Goal: Task Accomplishment & Management: Use online tool/utility

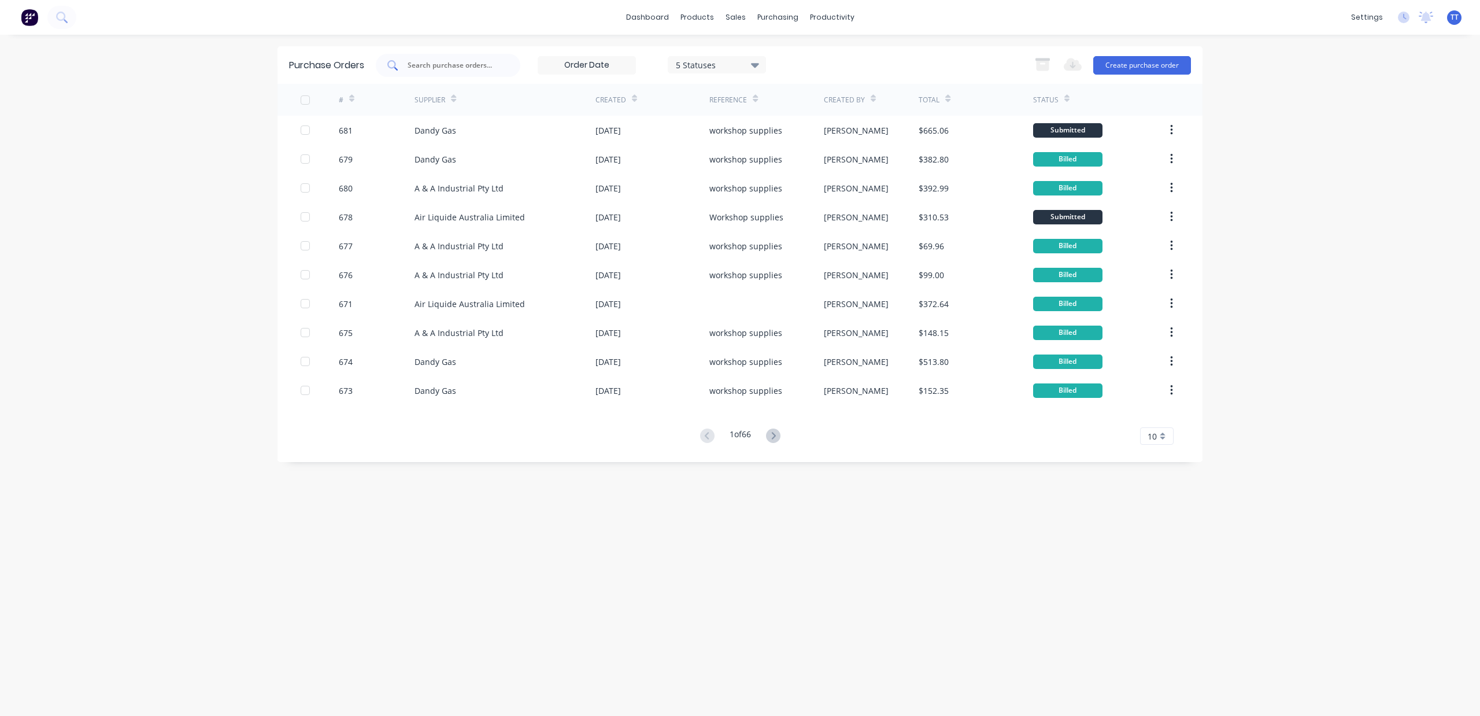
click at [424, 65] on input "text" at bounding box center [454, 66] width 96 height 12
type input "681"
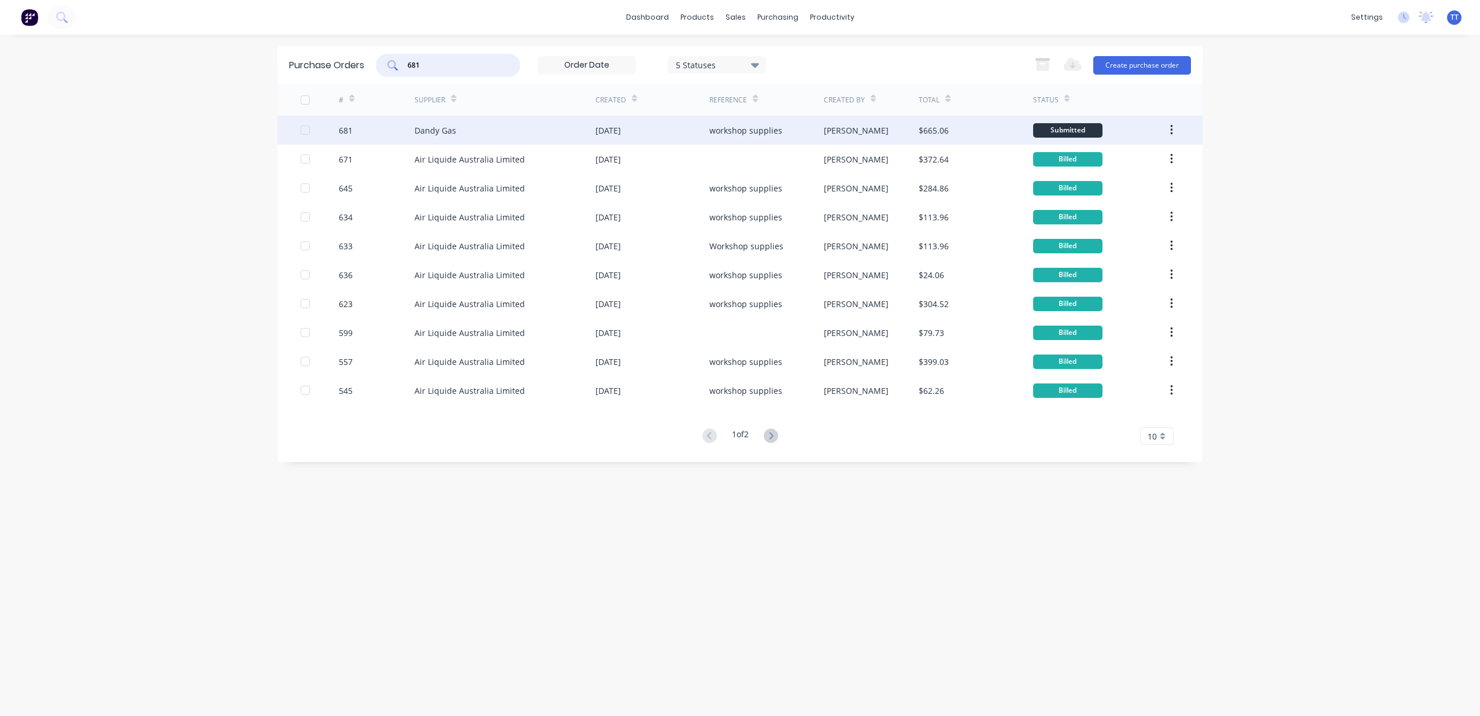
click at [828, 132] on div "[PERSON_NAME]" at bounding box center [856, 130] width 65 height 12
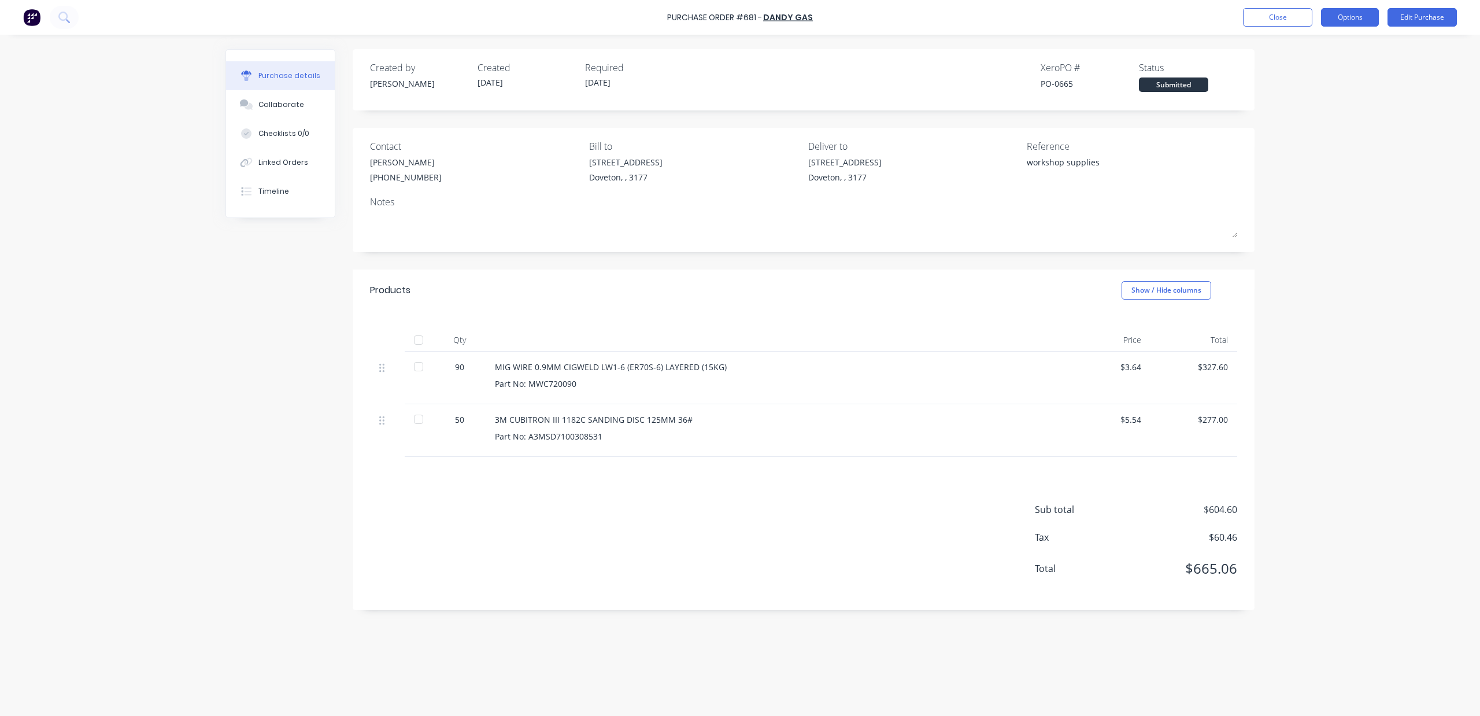
click at [1337, 19] on button "Options" at bounding box center [1350, 17] width 58 height 19
click at [1319, 45] on div "Print / Email" at bounding box center [1323, 47] width 89 height 17
click at [1315, 60] on button "With pricing" at bounding box center [1324, 69] width 110 height 23
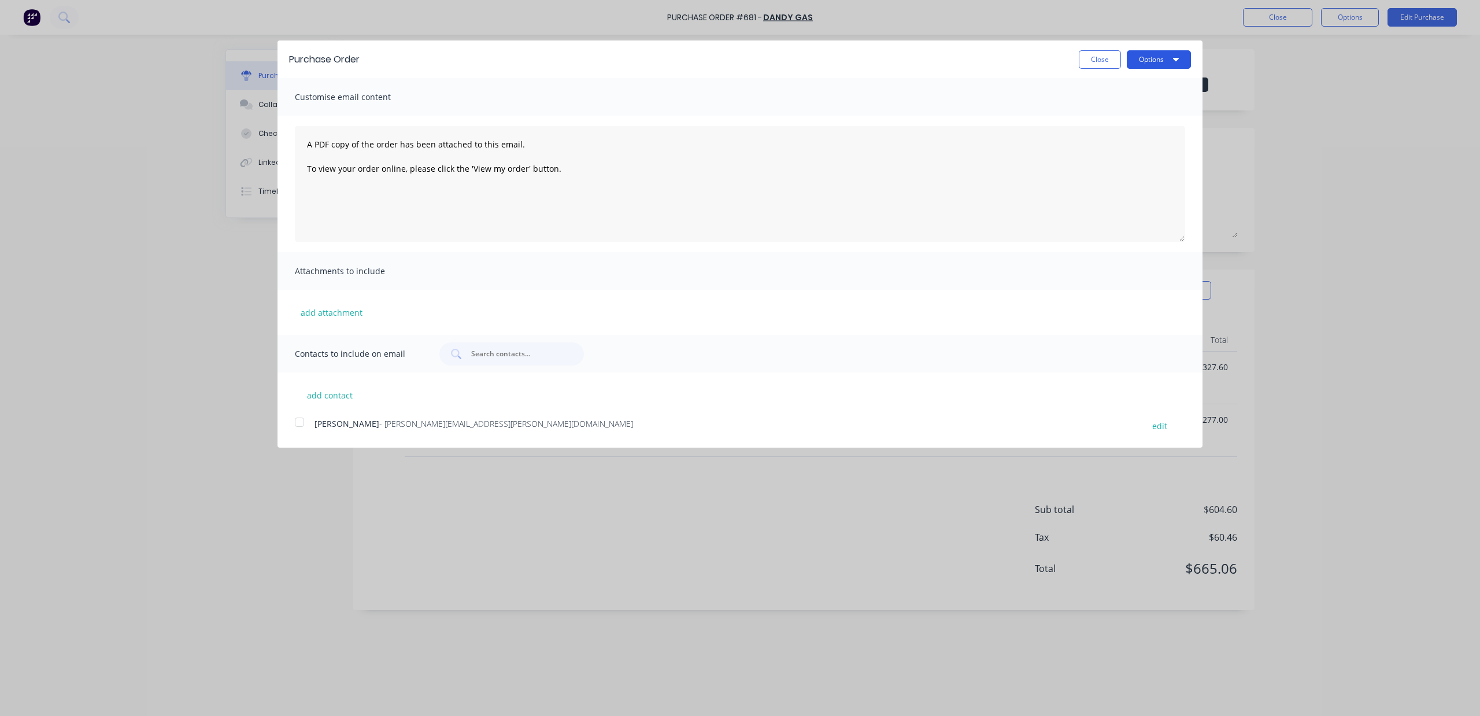
click at [1164, 56] on button "Options" at bounding box center [1159, 59] width 64 height 19
drag, startPoint x: 1162, startPoint y: 67, endPoint x: 1157, endPoint y: 82, distance: 15.7
click at [1163, 69] on div "Options Print Email" at bounding box center [1159, 59] width 64 height 19
click at [1155, 80] on div "Print" at bounding box center [1136, 88] width 89 height 17
click at [1108, 61] on button "Close" at bounding box center [1100, 59] width 42 height 19
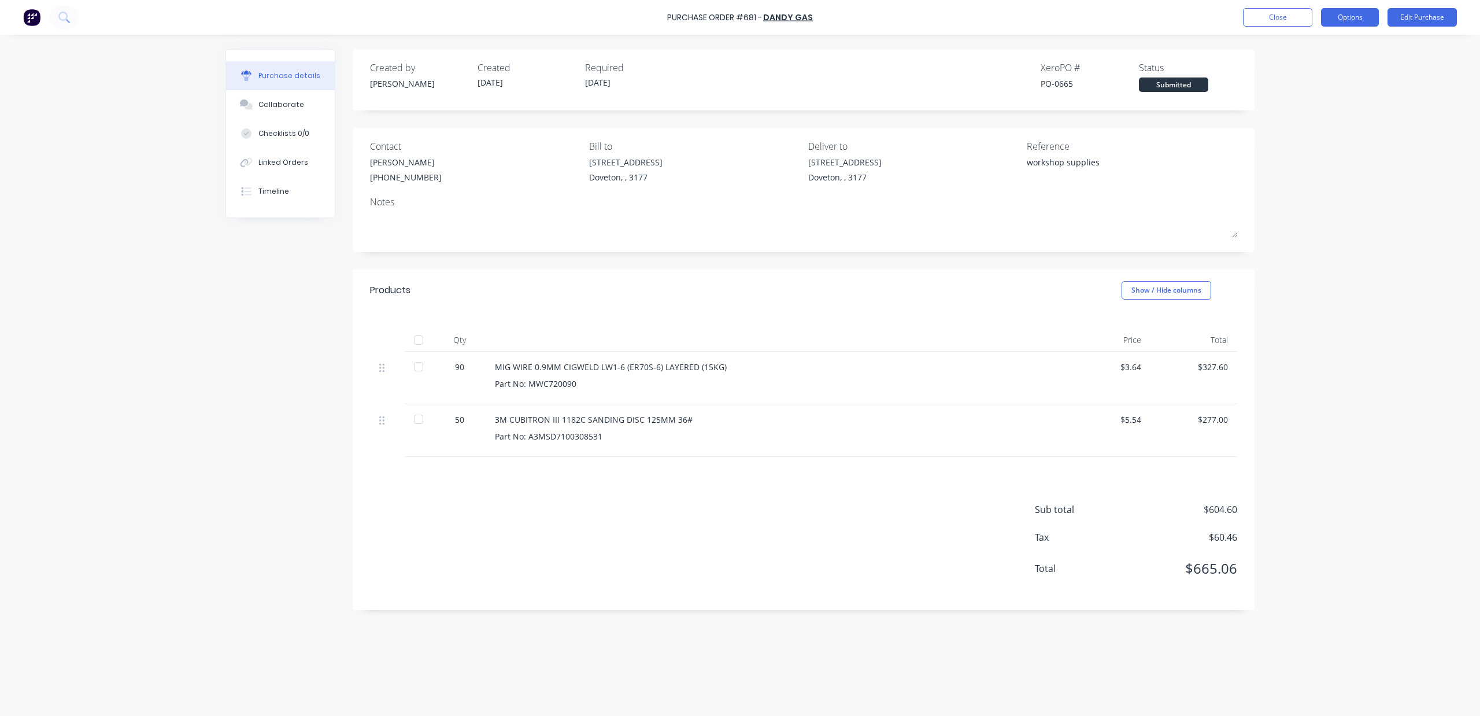
click at [1330, 21] on button "Options" at bounding box center [1350, 17] width 58 height 19
click at [1307, 68] on div "Convert to Bill" at bounding box center [1323, 70] width 89 height 17
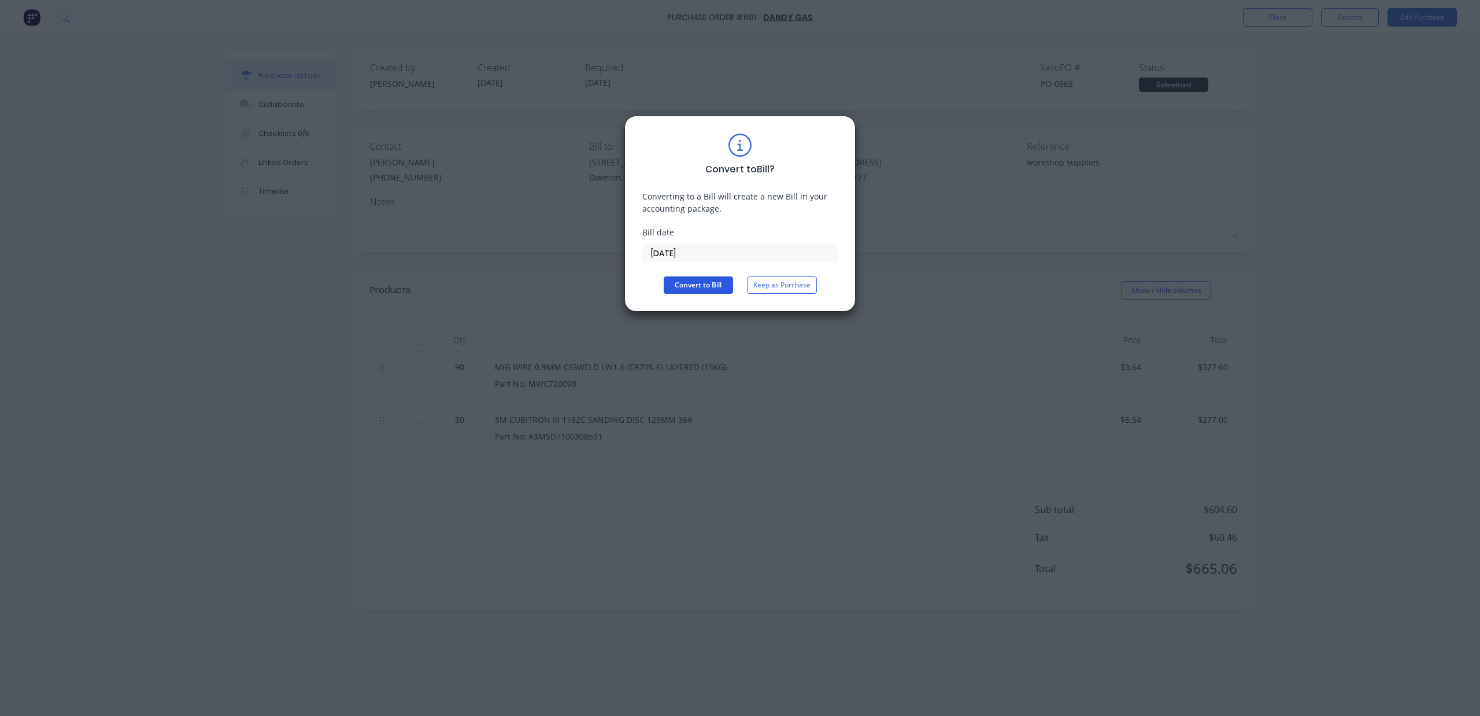
click at [695, 289] on button "Convert to Bill" at bounding box center [698, 284] width 69 height 17
type textarea "x"
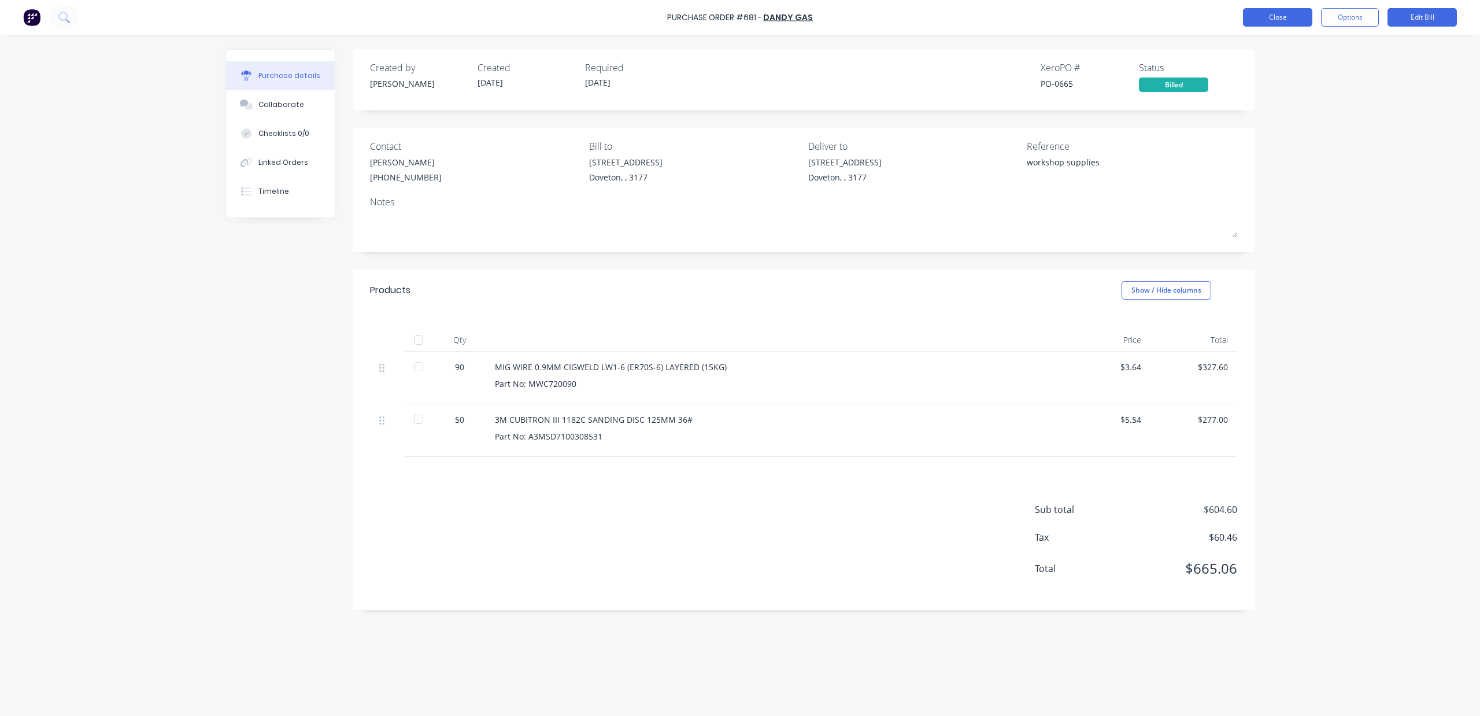
click at [1294, 12] on button "Close" at bounding box center [1277, 17] width 69 height 19
